Goal: Contribute content: Contribute content

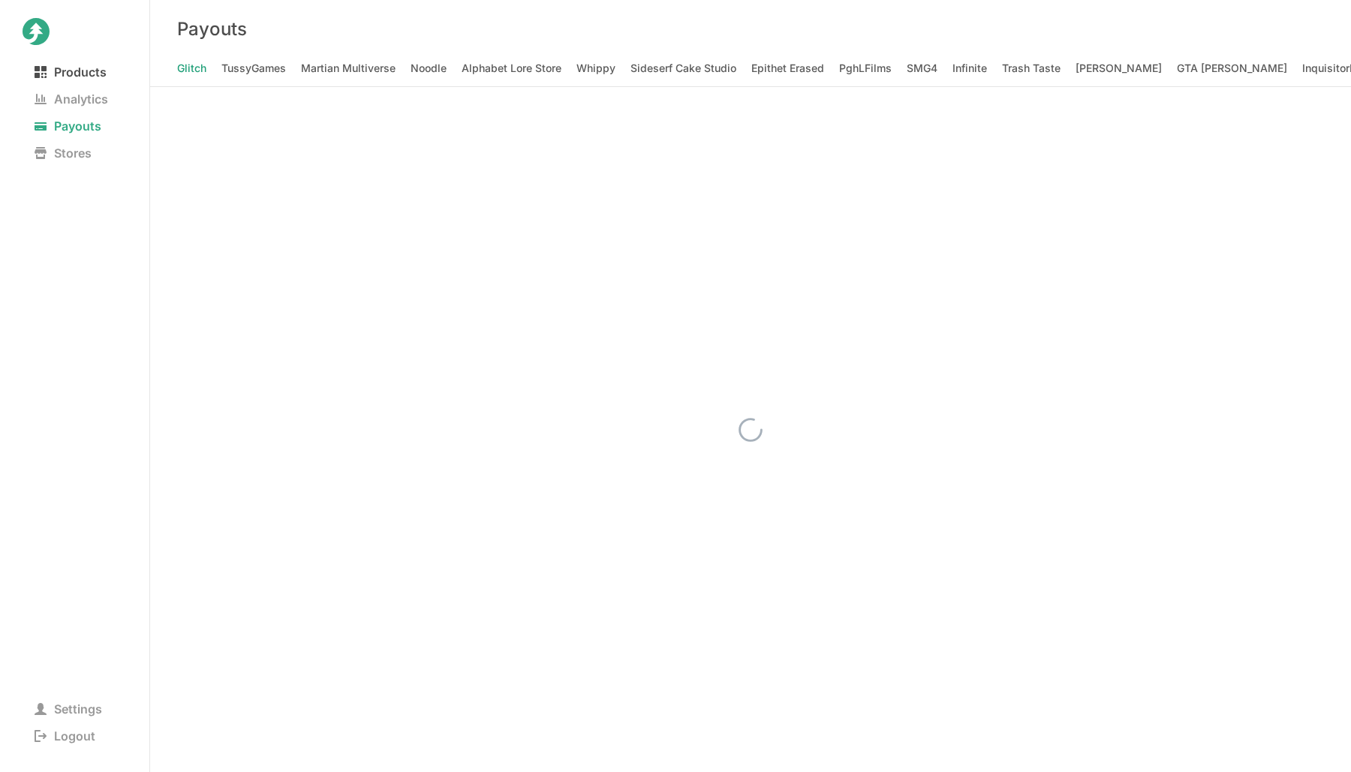
click at [84, 71] on span "Products" at bounding box center [71, 72] width 96 height 21
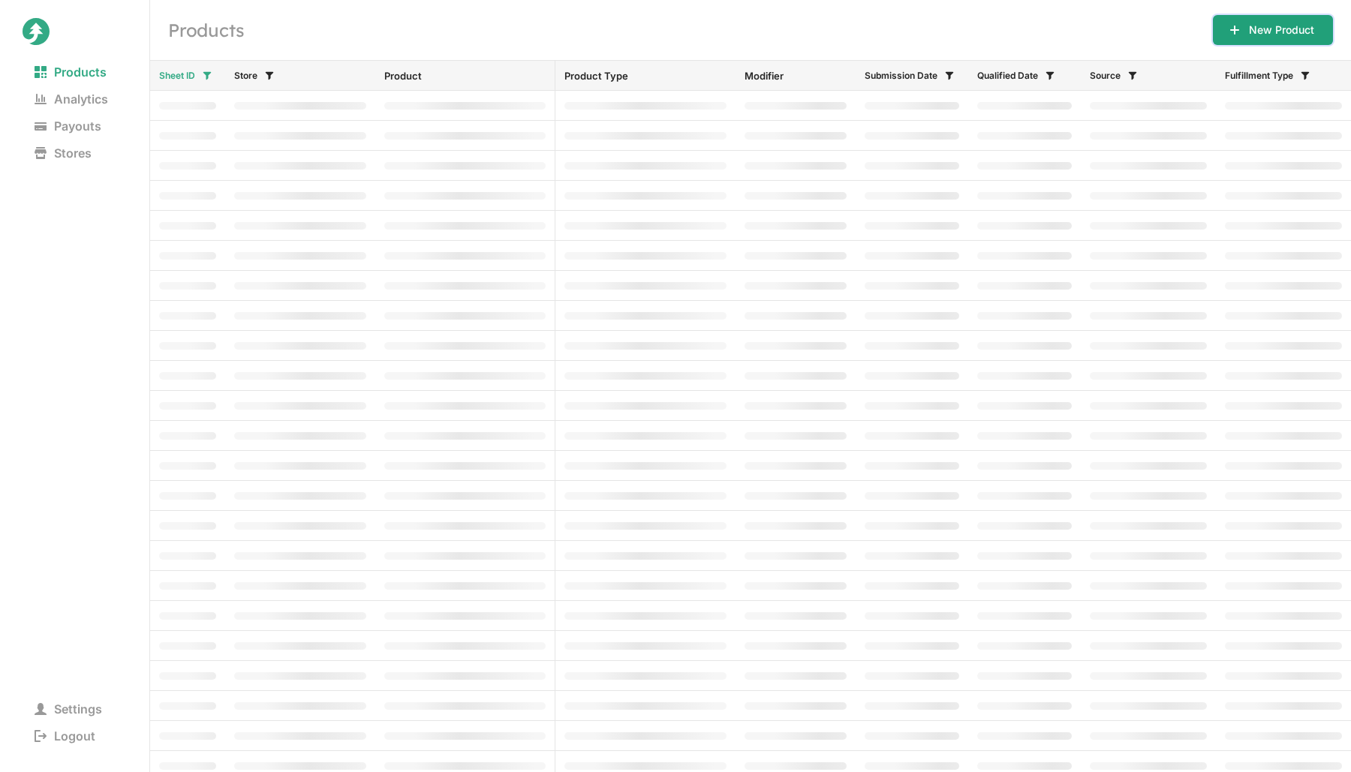
click at [1263, 15] on button "New Product" at bounding box center [1273, 30] width 120 height 30
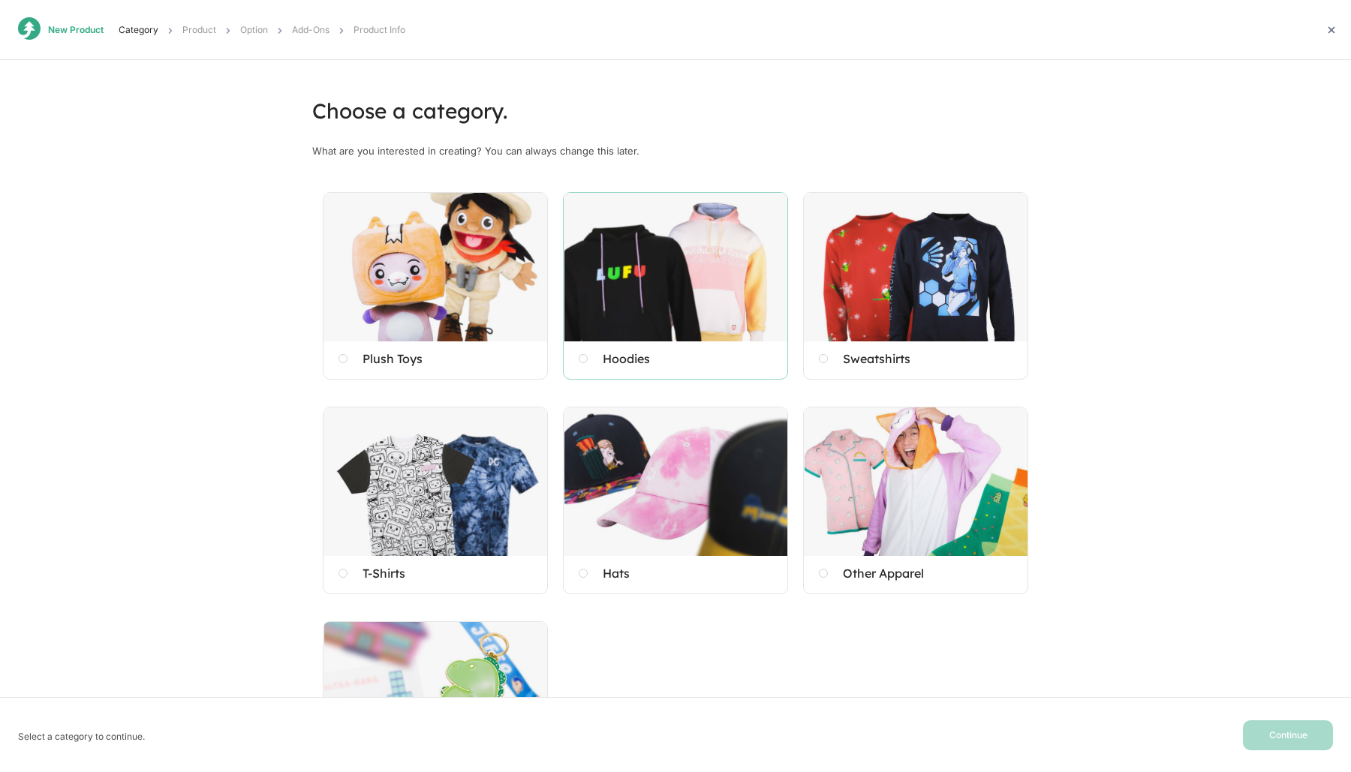
click at [637, 286] on div at bounding box center [676, 267] width 224 height 149
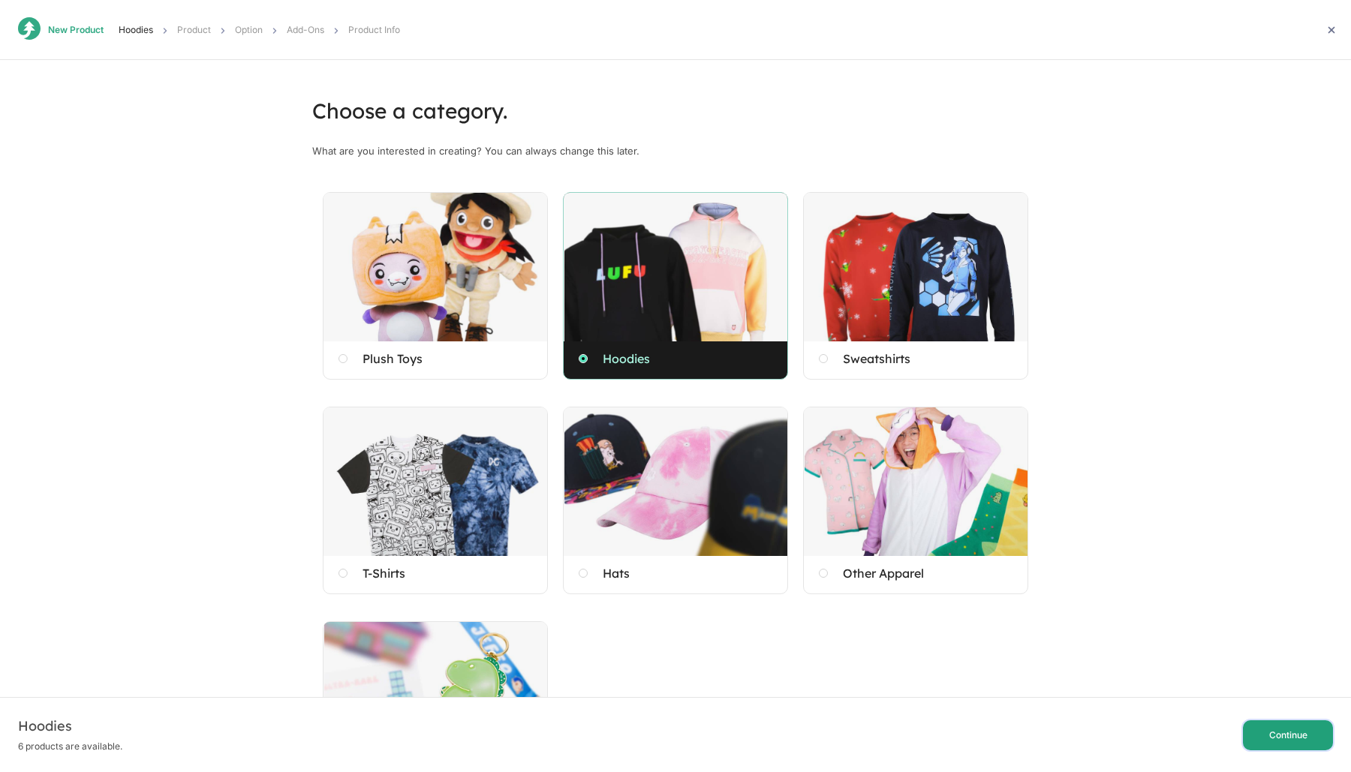
click at [1268, 745] on button "Continue" at bounding box center [1288, 736] width 90 height 30
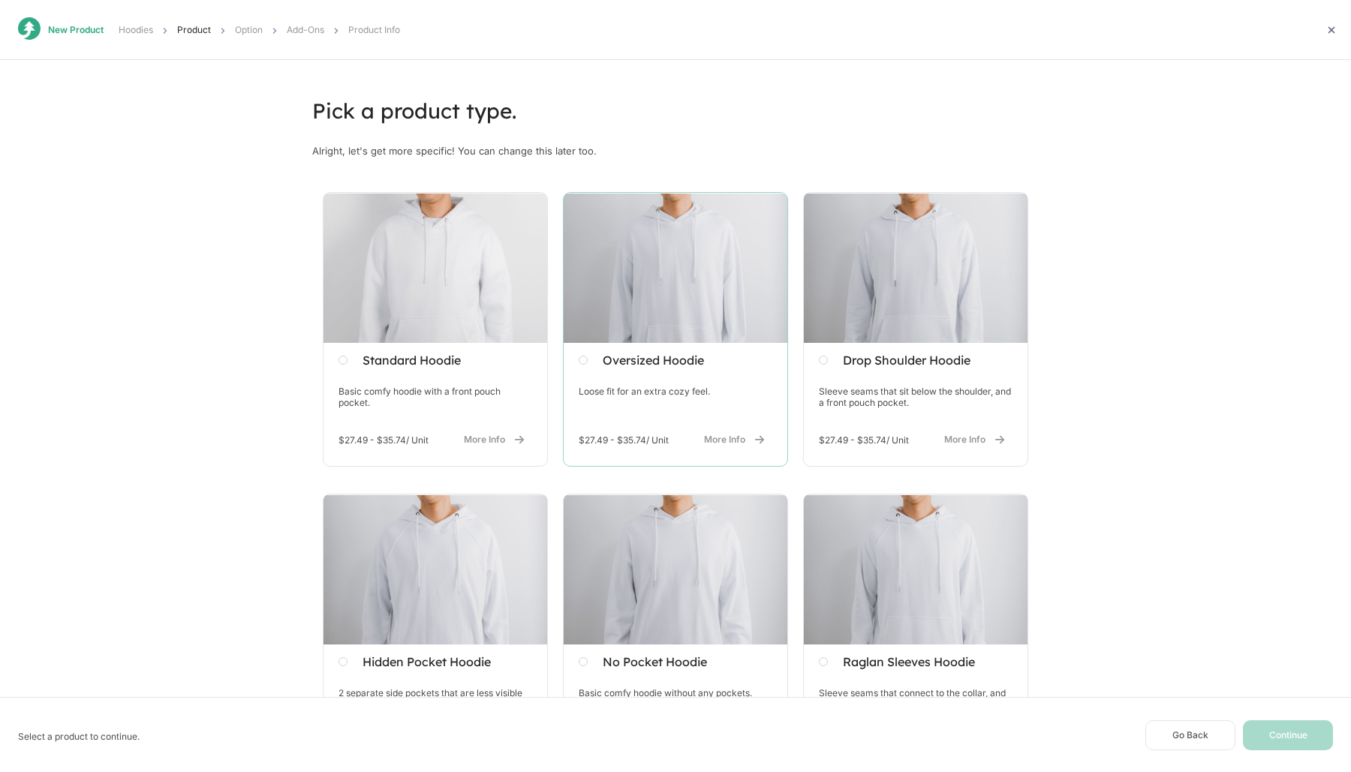
click at [713, 296] on div at bounding box center [676, 268] width 224 height 150
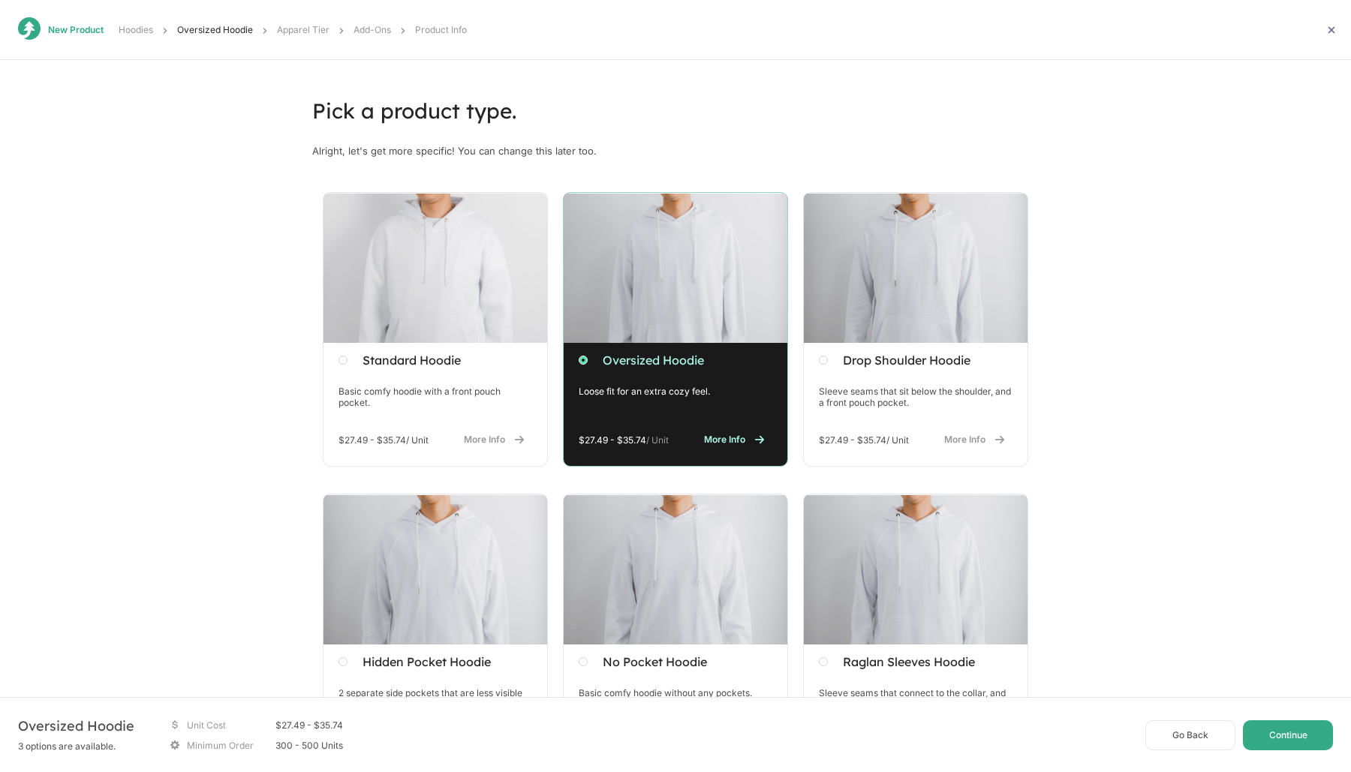
scroll to position [79, 0]
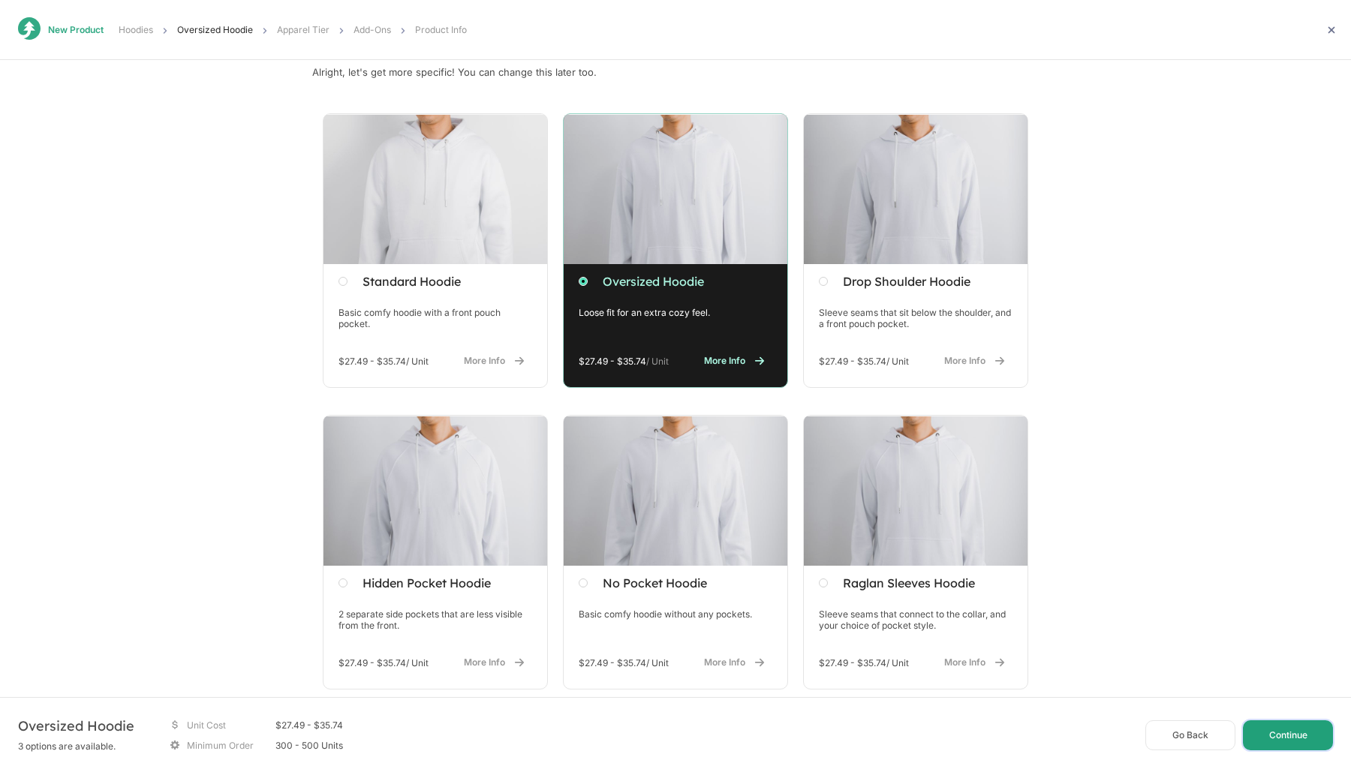
click at [1281, 736] on button "Continue" at bounding box center [1288, 736] width 90 height 30
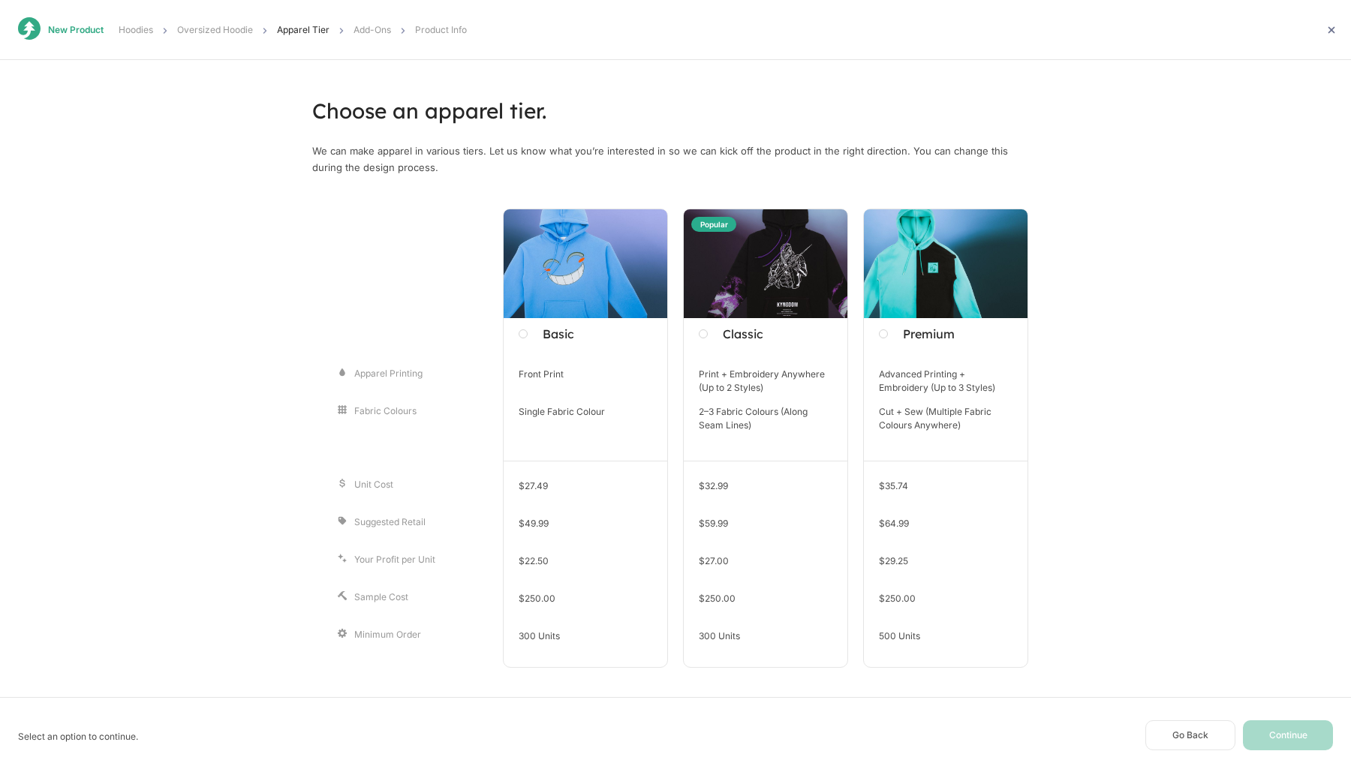
click at [954, 296] on div at bounding box center [946, 263] width 164 height 109
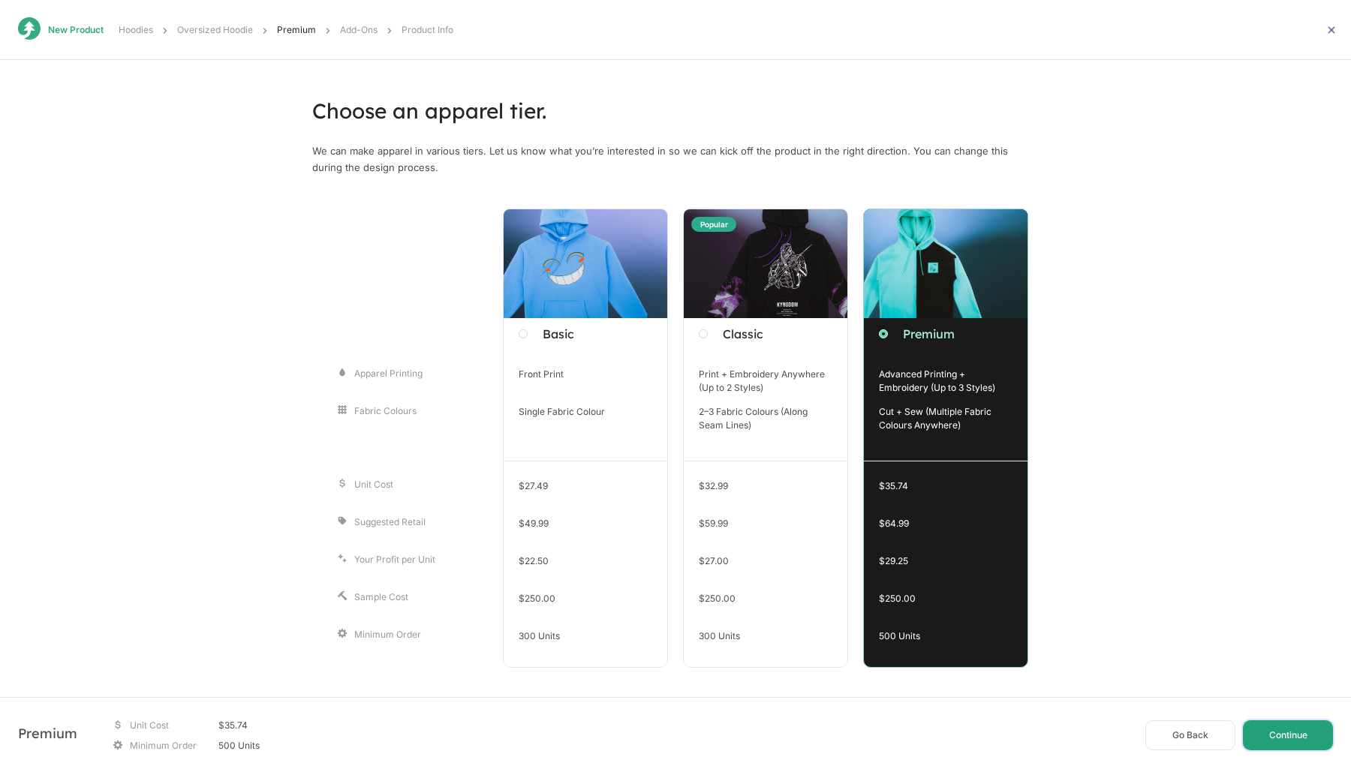
click at [1284, 736] on button "Continue" at bounding box center [1288, 736] width 90 height 30
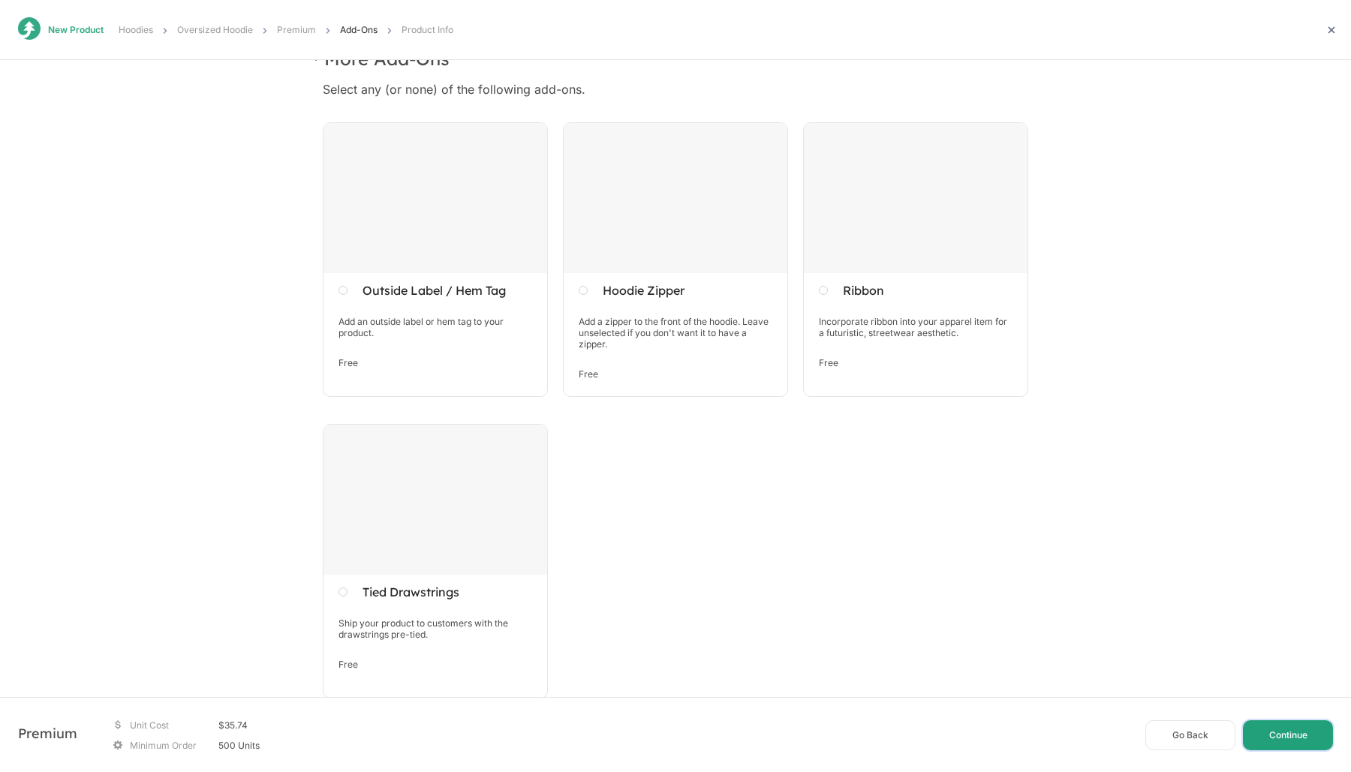
scroll to position [527, 0]
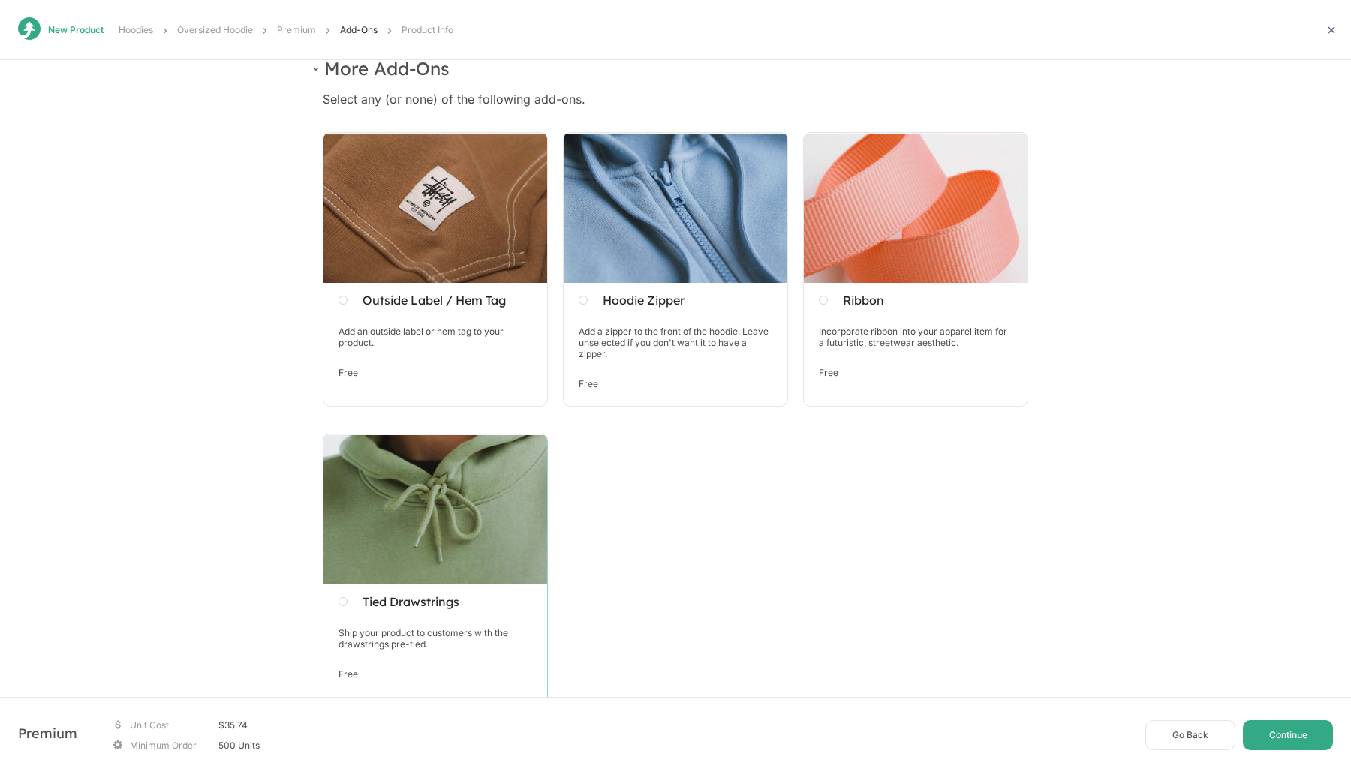
click at [447, 514] on div at bounding box center [435, 510] width 224 height 150
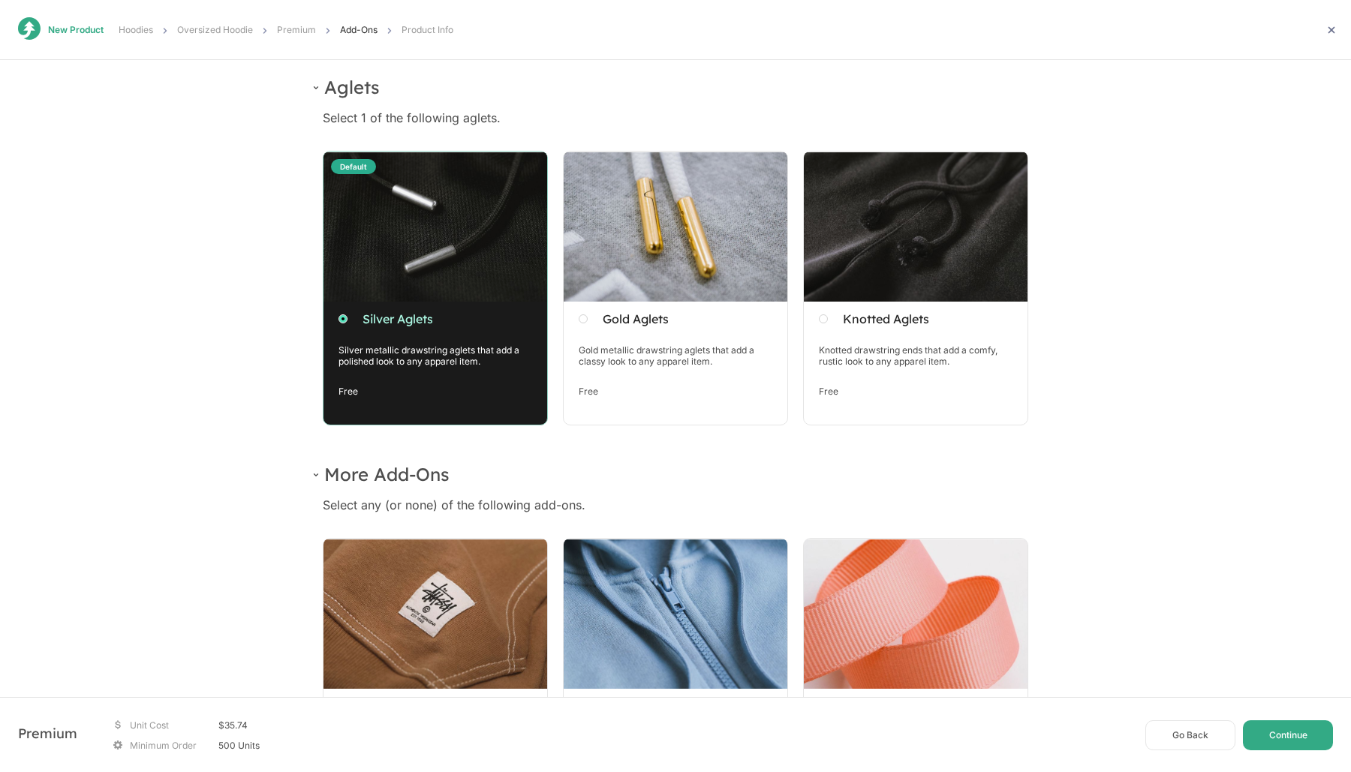
scroll to position [53, 0]
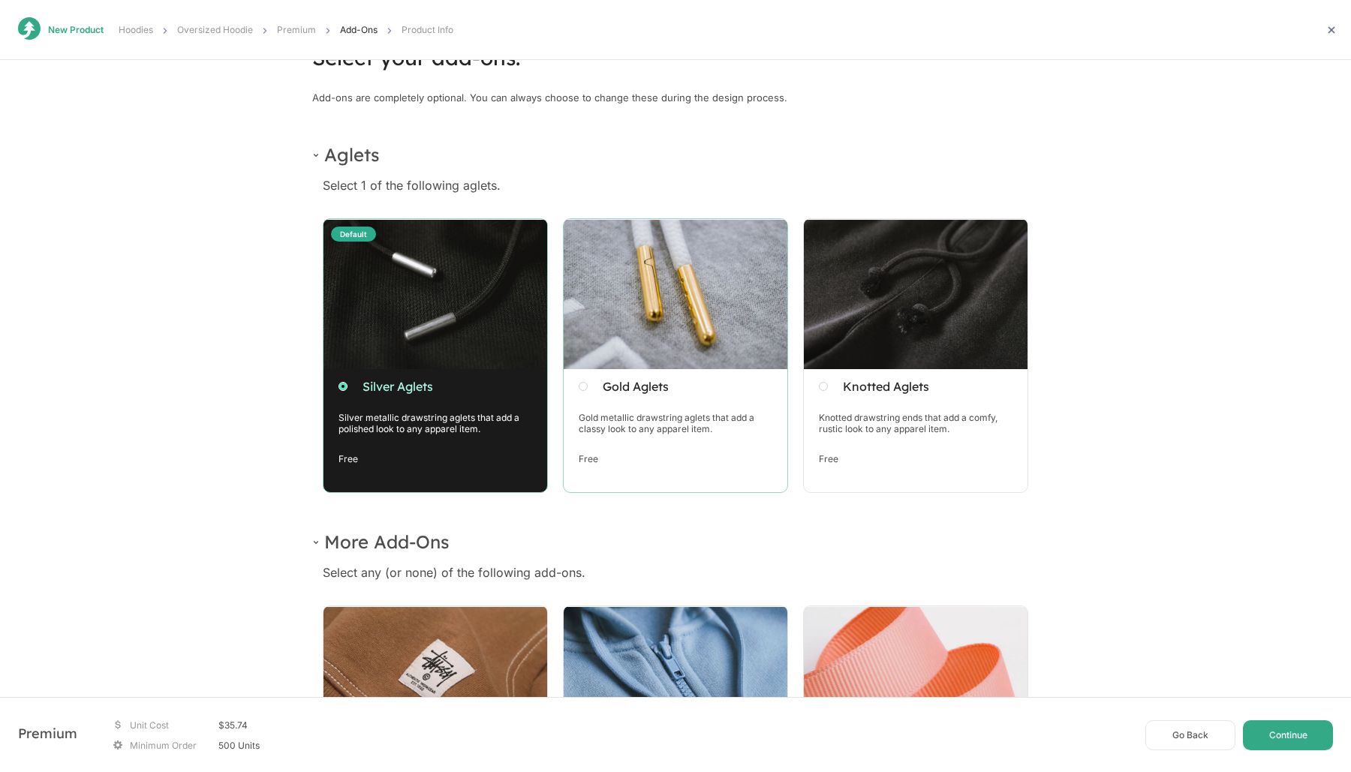
click at [649, 334] on div at bounding box center [676, 294] width 224 height 150
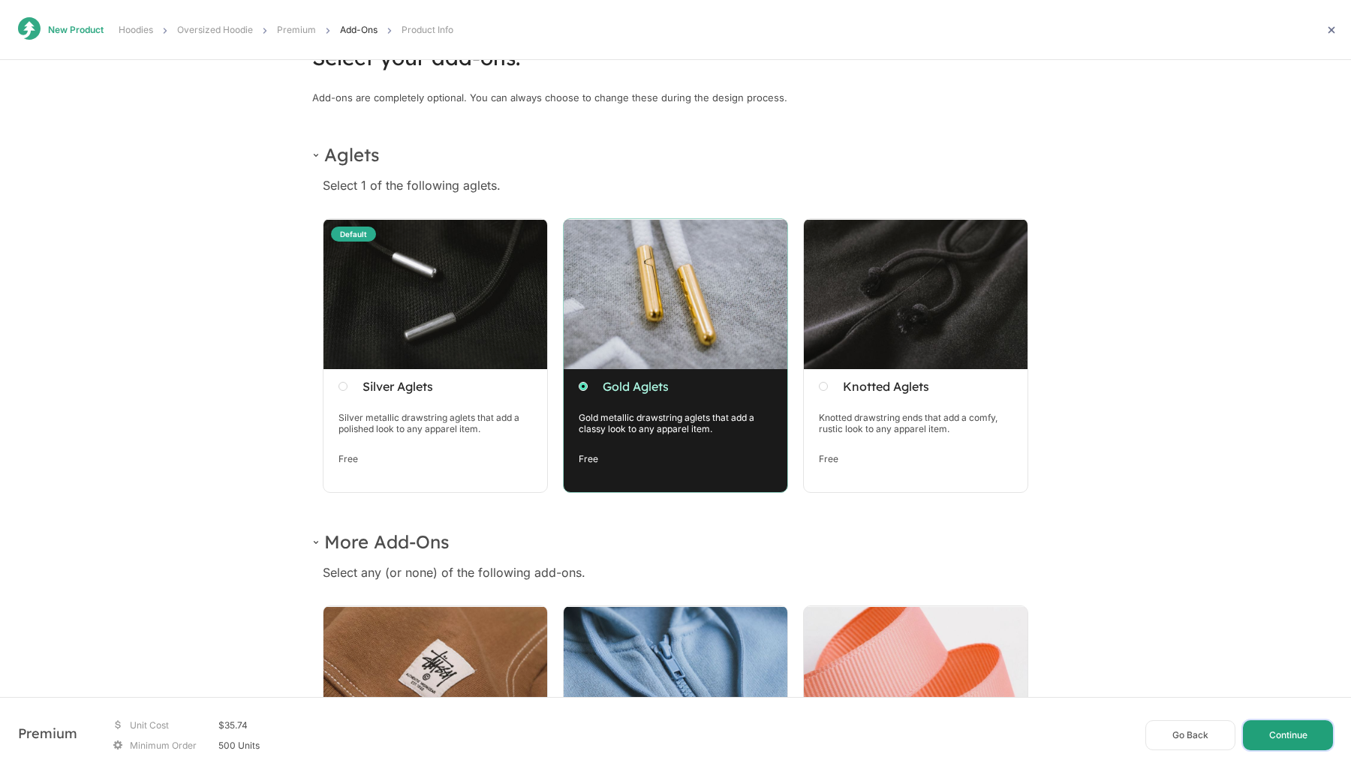
click at [1287, 739] on button "Continue" at bounding box center [1288, 736] width 90 height 30
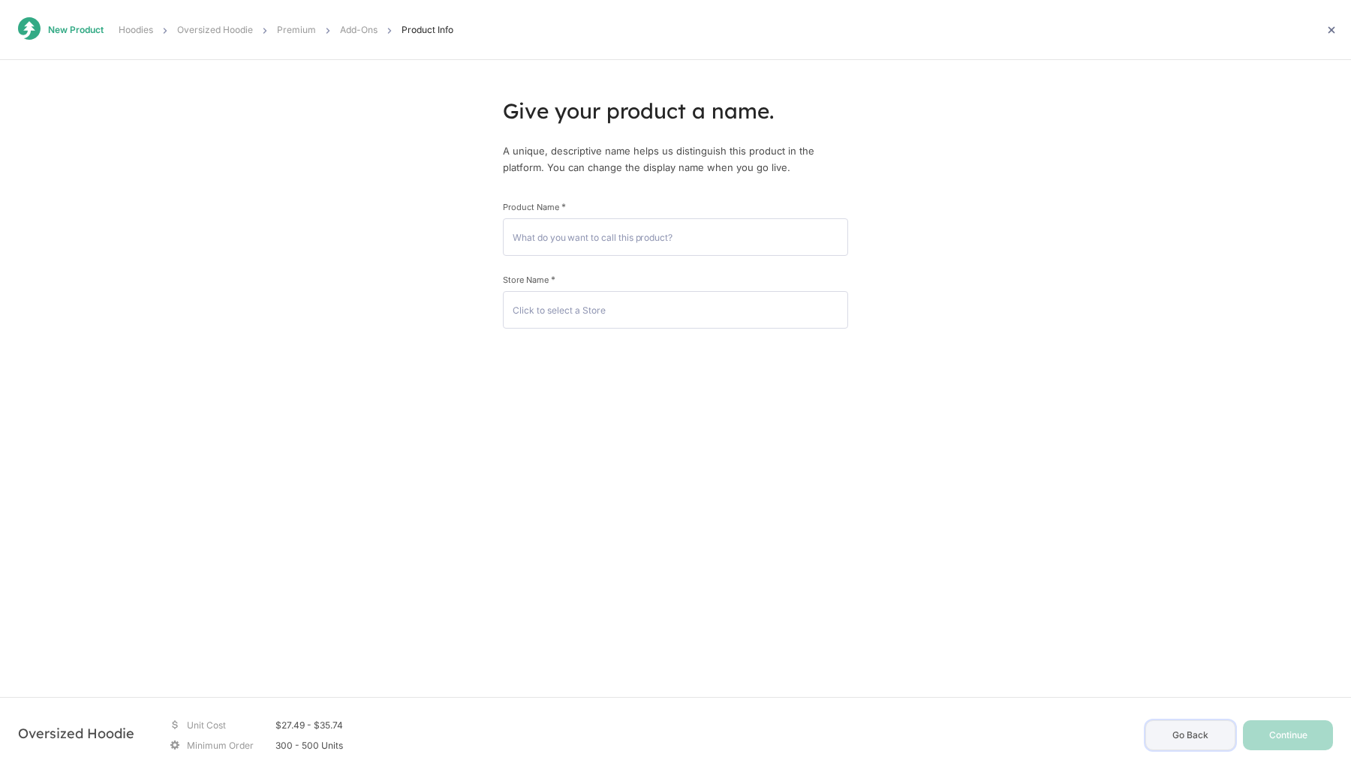
click at [1195, 735] on button "Go Back" at bounding box center [1190, 736] width 90 height 30
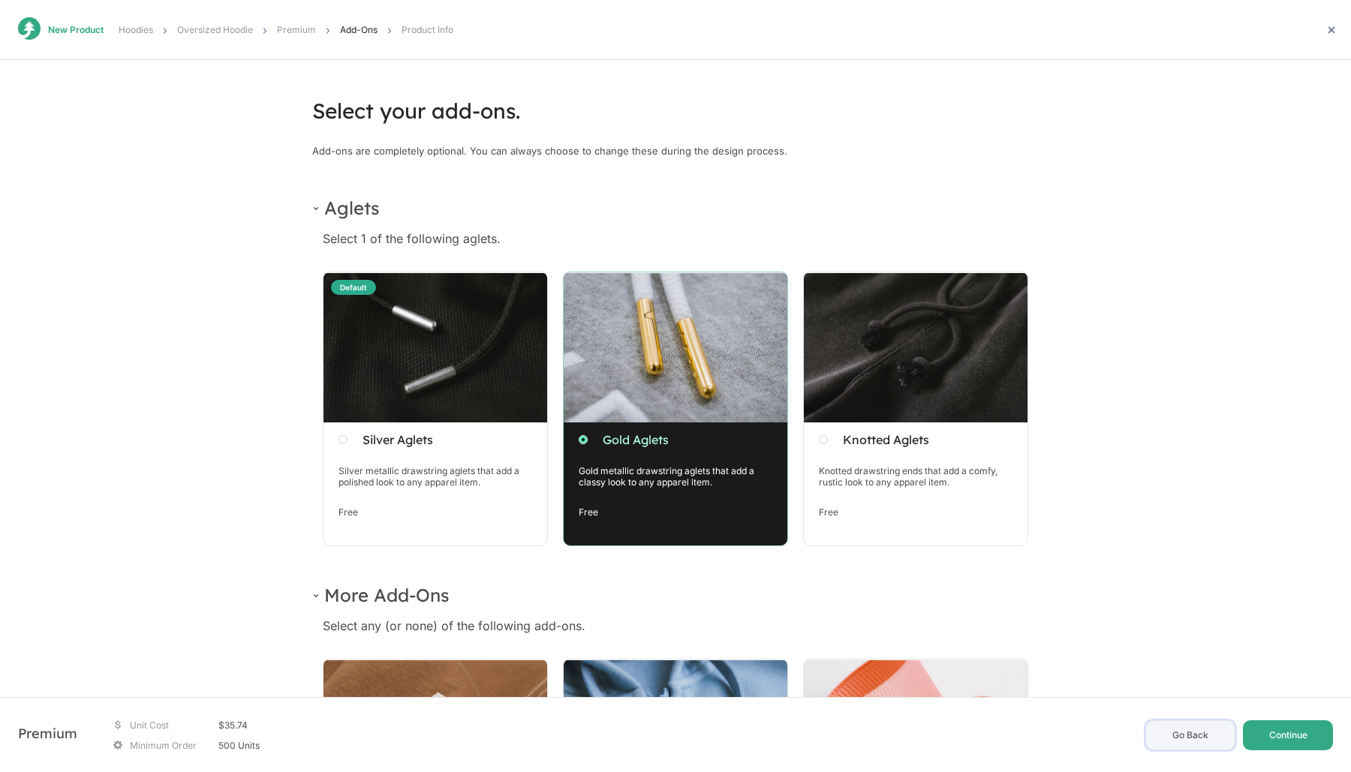
click at [1195, 735] on button "Go Back" at bounding box center [1190, 736] width 90 height 30
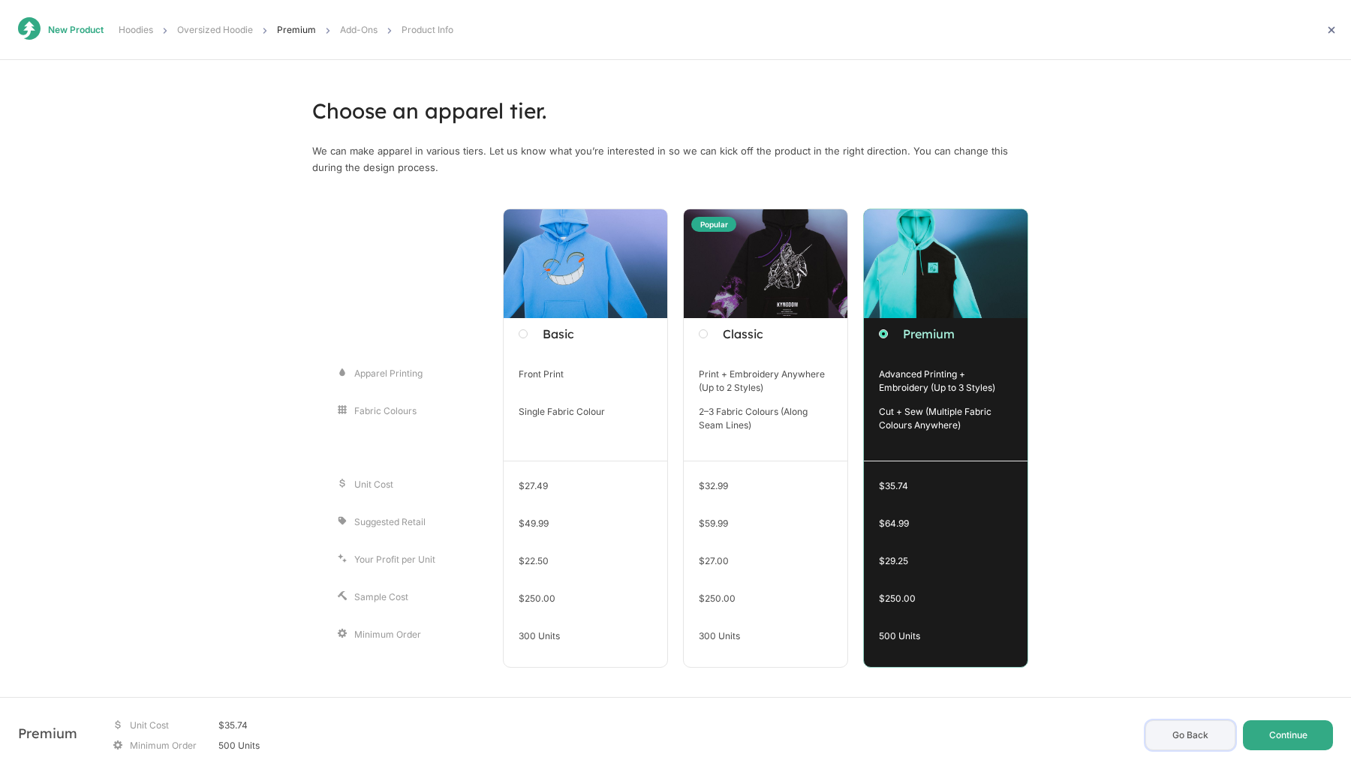
click at [1195, 735] on button "Go Back" at bounding box center [1190, 736] width 90 height 30
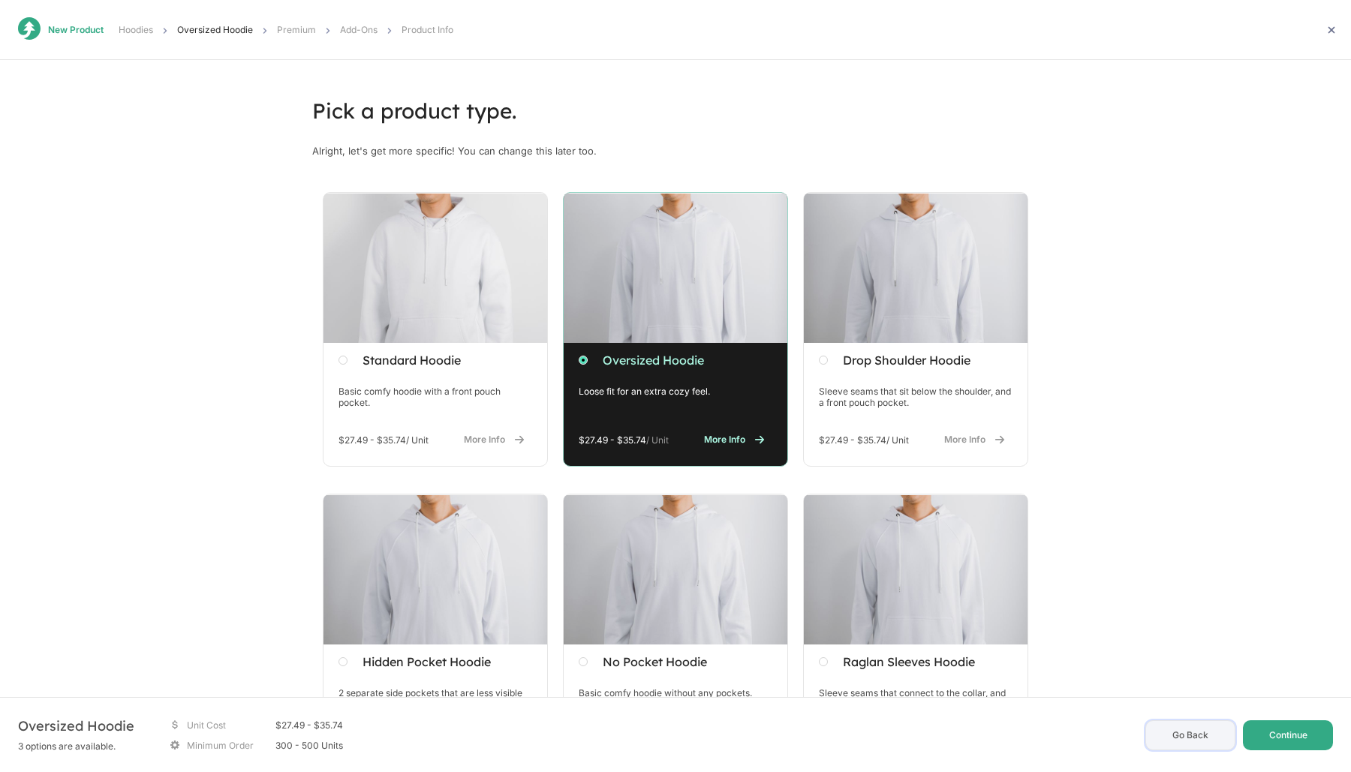
click at [1195, 735] on button "Go Back" at bounding box center [1190, 736] width 90 height 30
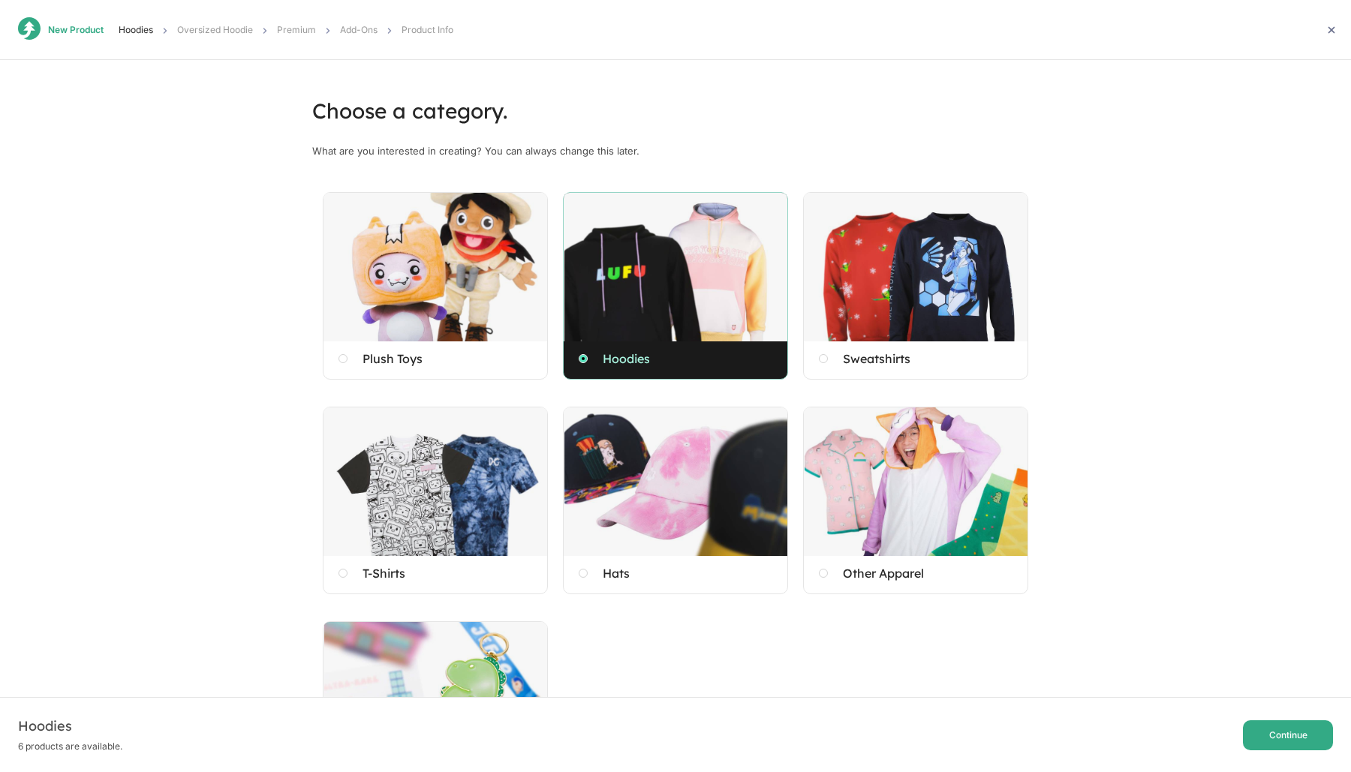
click at [1195, 735] on div "Hoodies 6 products are available. Continue" at bounding box center [675, 734] width 1351 height 75
click at [1235, 290] on div "New Product Hoodies Oversized Hoodie Premium Add-Ons Product Info Choose a cate…" at bounding box center [675, 483] width 1351 height 817
click at [1336, 29] on icon at bounding box center [1331, 30] width 11 height 11
